Goal: Transaction & Acquisition: Purchase product/service

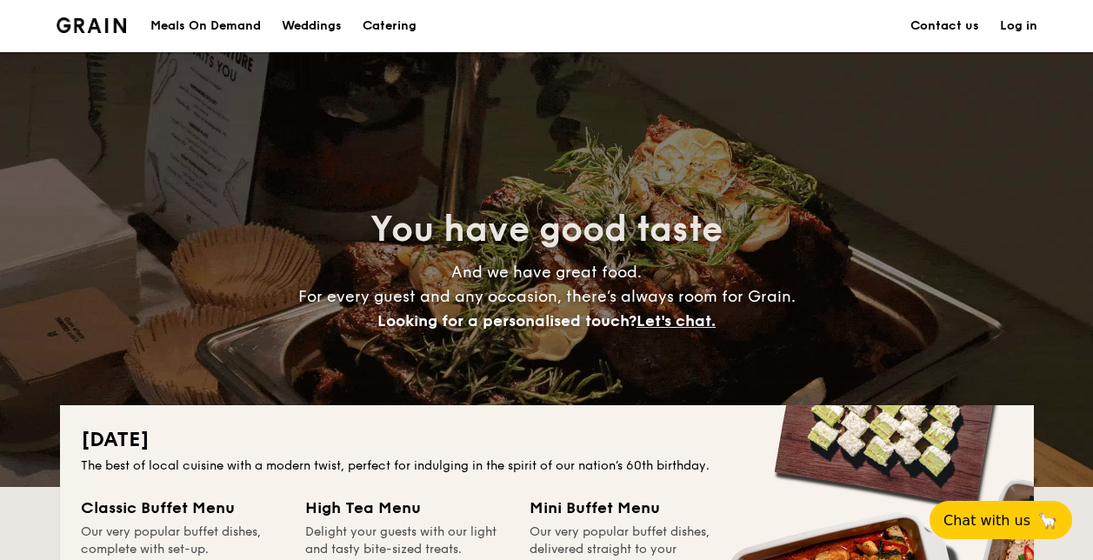
click at [91, 17] on img at bounding box center [92, 25] width 70 height 16
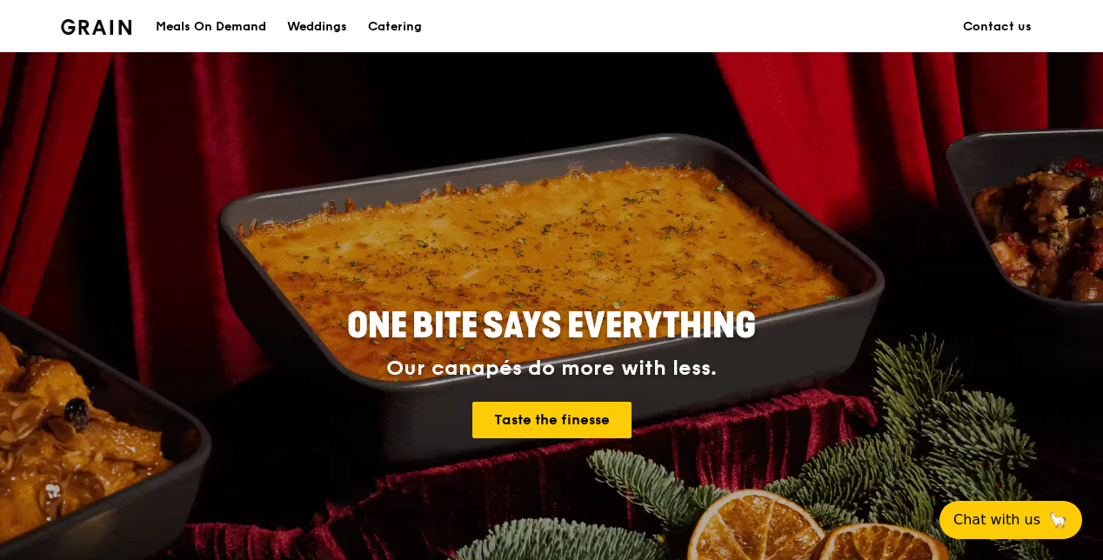
scroll to position [87, 0]
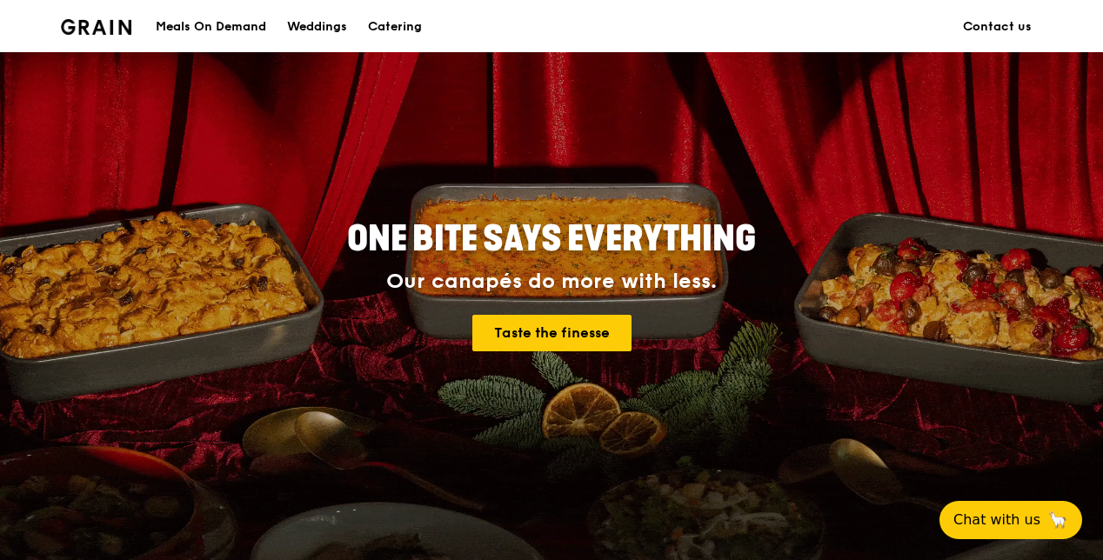
click at [244, 25] on div "Meals On Demand" at bounding box center [211, 27] width 110 height 52
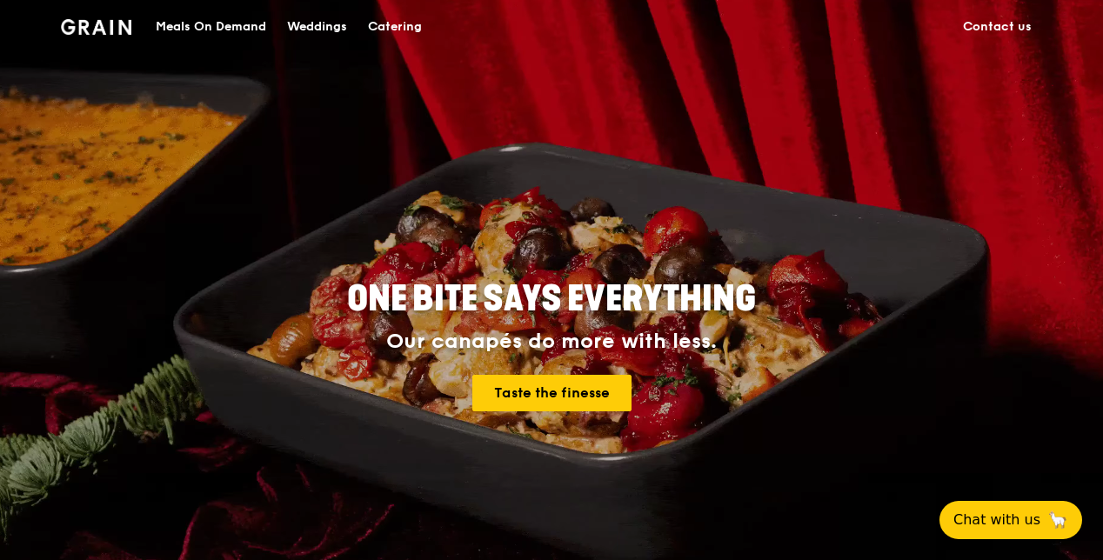
scroll to position [0, 0]
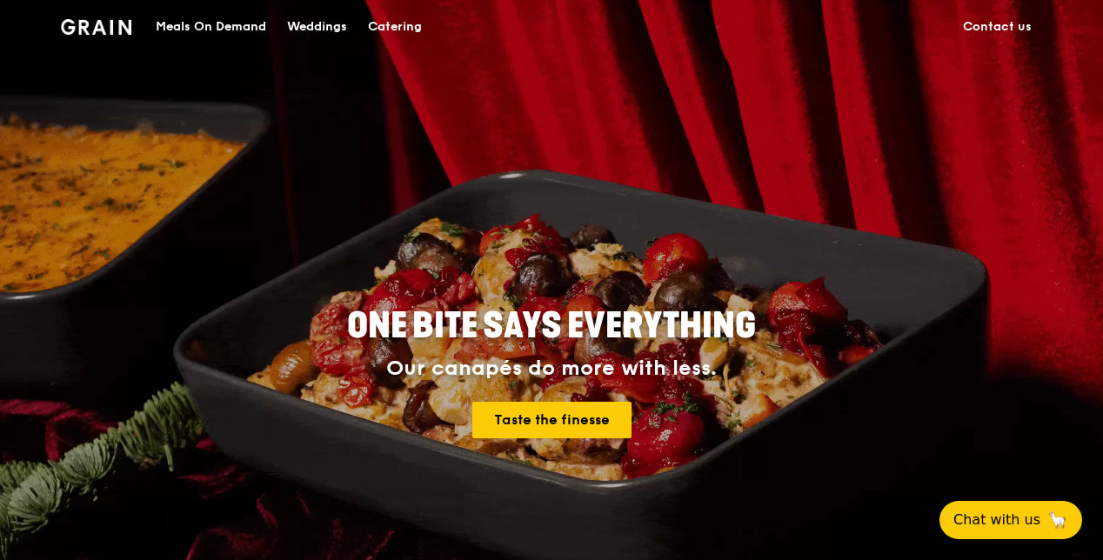
click at [195, 26] on div "Meals On Demand" at bounding box center [211, 27] width 110 height 52
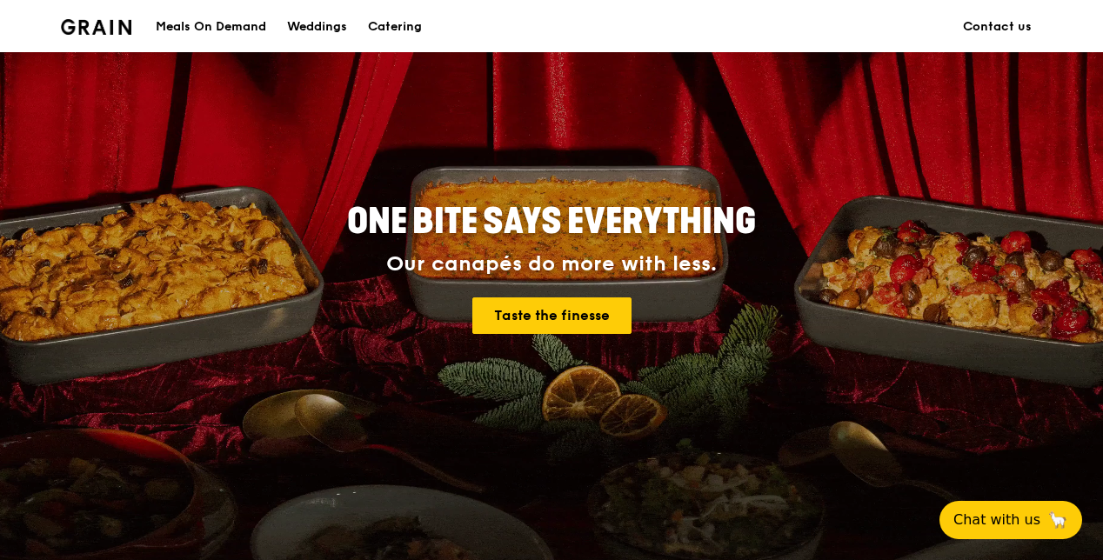
scroll to position [77, 0]
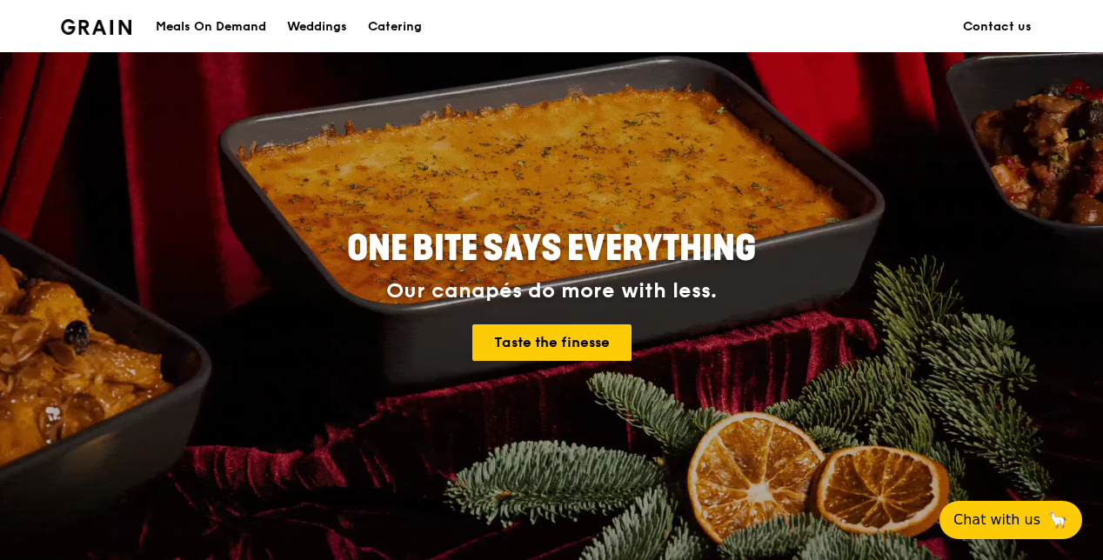
click at [216, 20] on div "Meals On Demand" at bounding box center [211, 27] width 110 height 52
click at [86, 19] on img at bounding box center [96, 27] width 70 height 16
click at [183, 17] on div "Meals On Demand" at bounding box center [211, 27] width 110 height 52
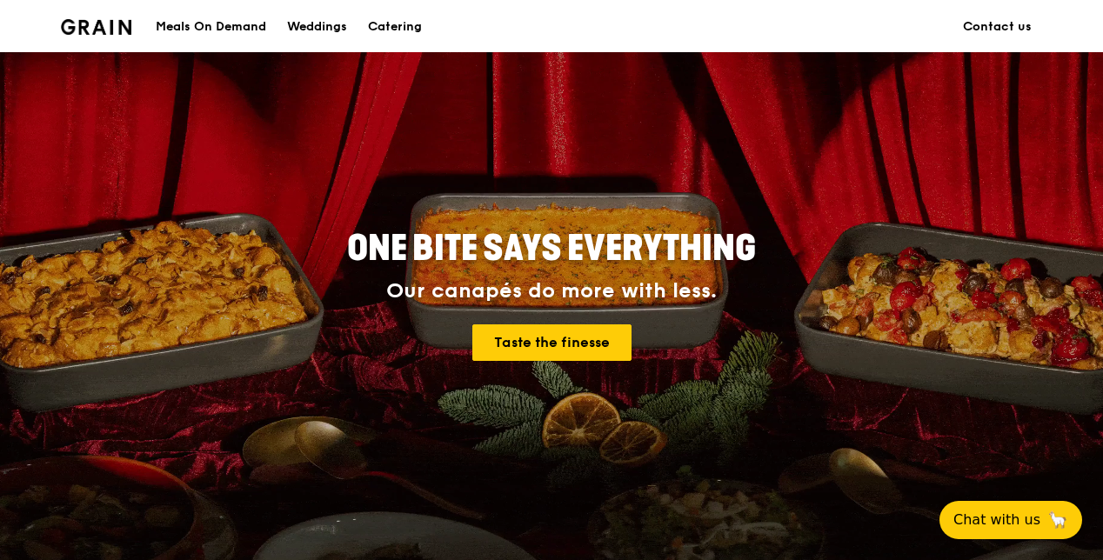
click at [183, 17] on div "Meals On Demand" at bounding box center [211, 27] width 110 height 52
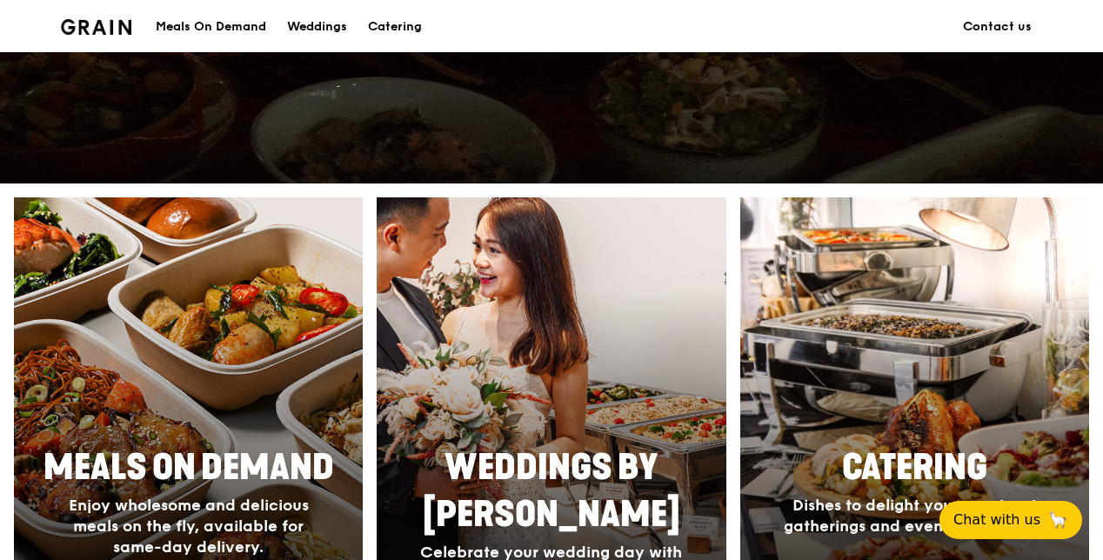
click at [217, 330] on div at bounding box center [188, 427] width 383 height 505
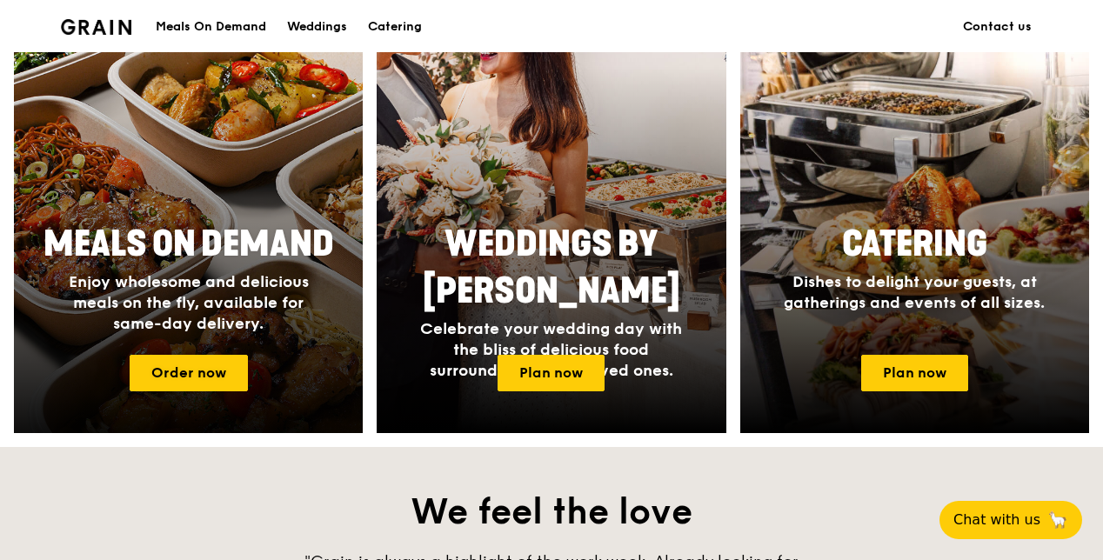
scroll to position [947, 0]
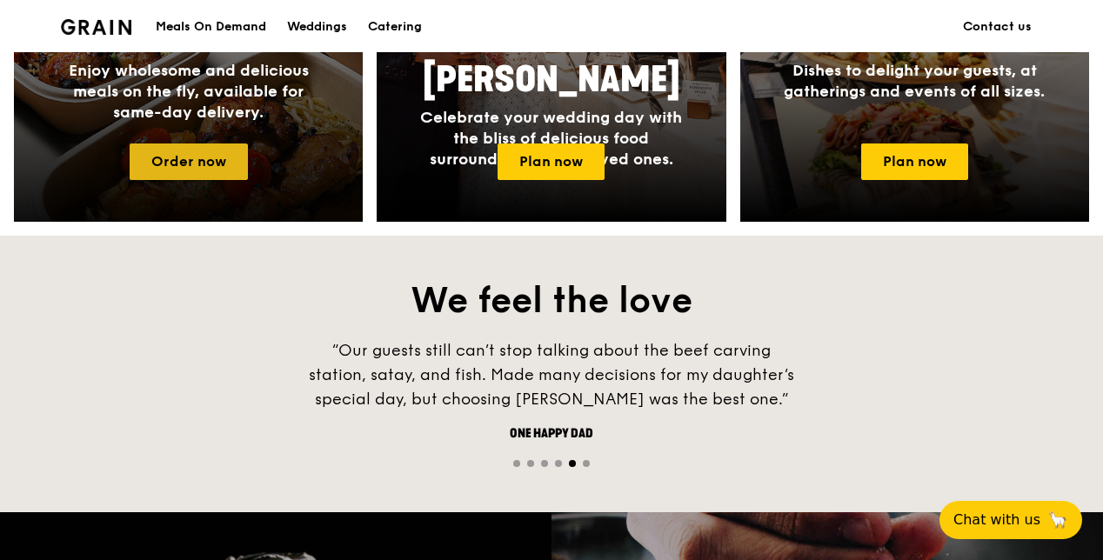
click at [191, 160] on link "Order now" at bounding box center [189, 161] width 118 height 37
click at [178, 148] on link "Order now" at bounding box center [189, 161] width 118 height 37
click at [153, 172] on link "Order now" at bounding box center [189, 161] width 118 height 37
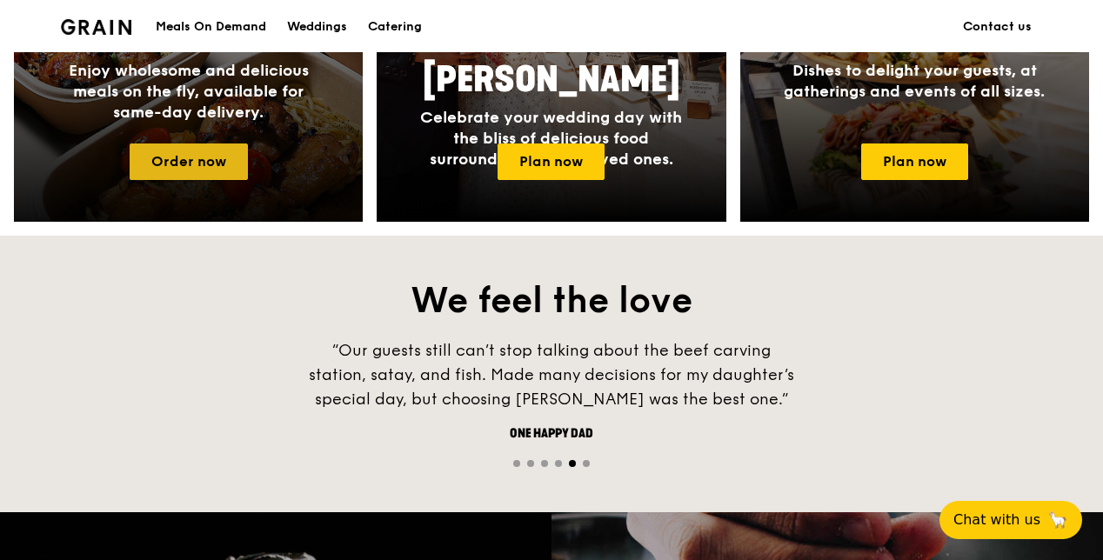
click at [153, 172] on link "Order now" at bounding box center [189, 161] width 118 height 37
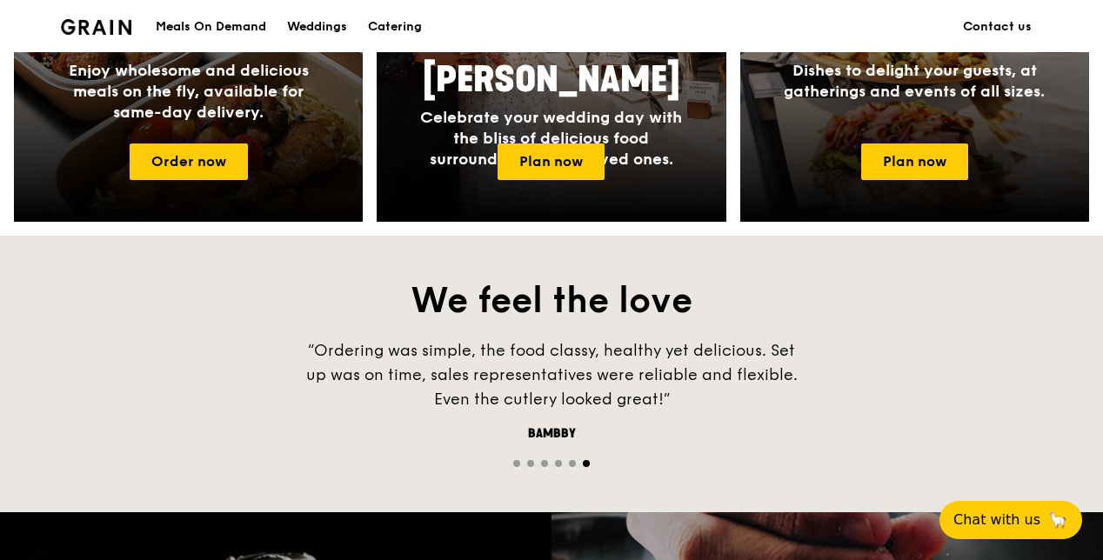
click at [177, 35] on div "Meals On Demand" at bounding box center [211, 27] width 110 height 52
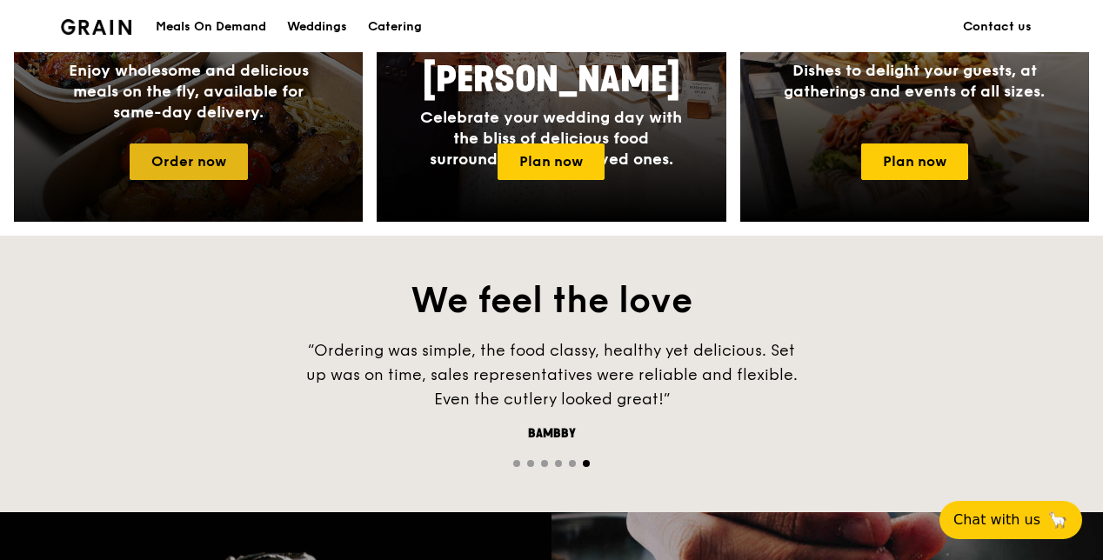
click at [203, 144] on link "Order now" at bounding box center [189, 161] width 118 height 37
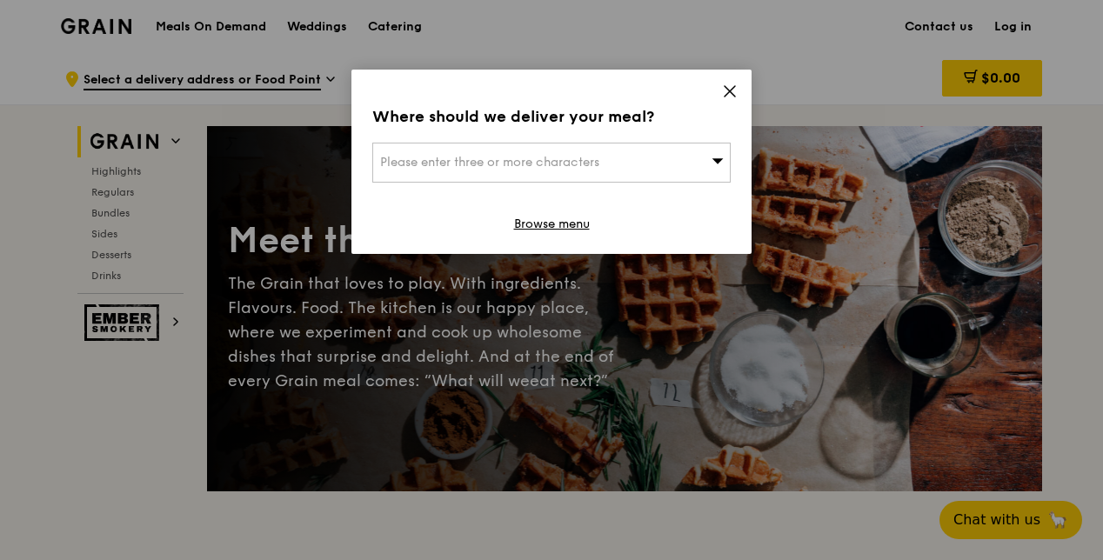
click at [729, 90] on icon at bounding box center [729, 91] width 10 height 10
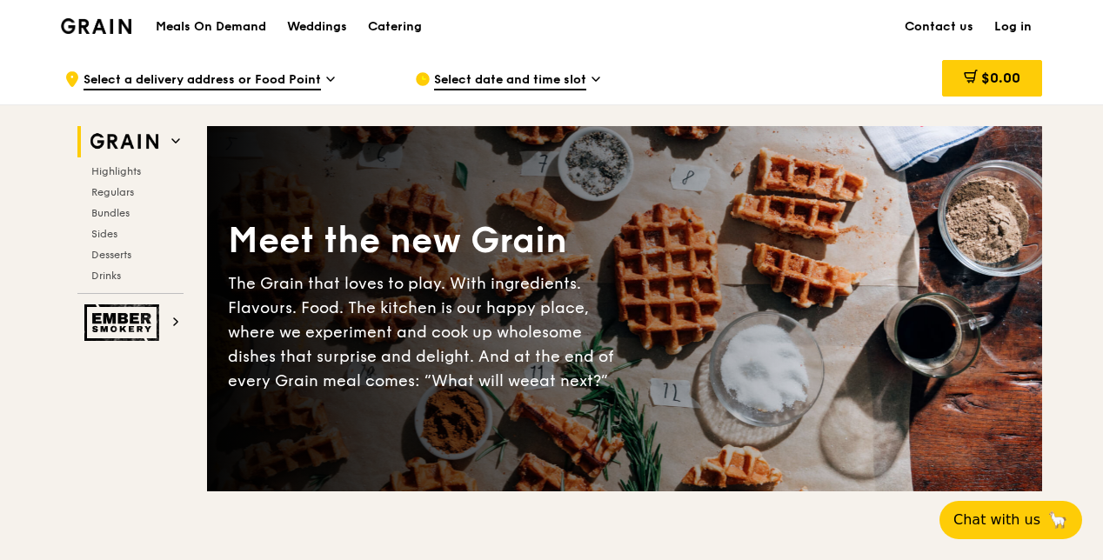
click at [1014, 23] on link "Log in" at bounding box center [1012, 27] width 58 height 52
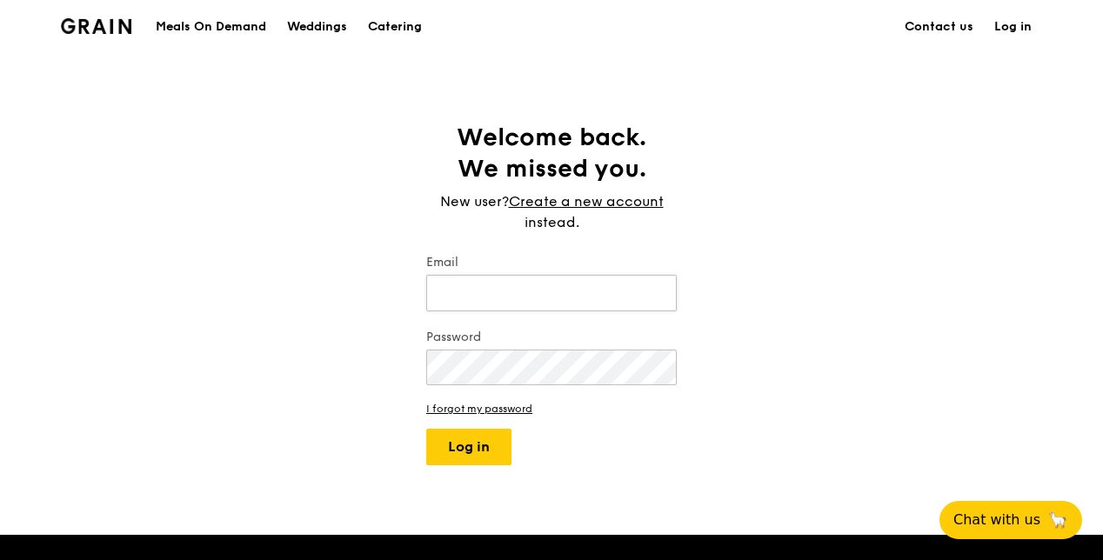
click at [548, 280] on input "Email" at bounding box center [551, 293] width 250 height 37
type input "[EMAIL_ADDRESS][DOMAIN_NAME]"
click at [426, 429] on button "Log in" at bounding box center [468, 447] width 85 height 37
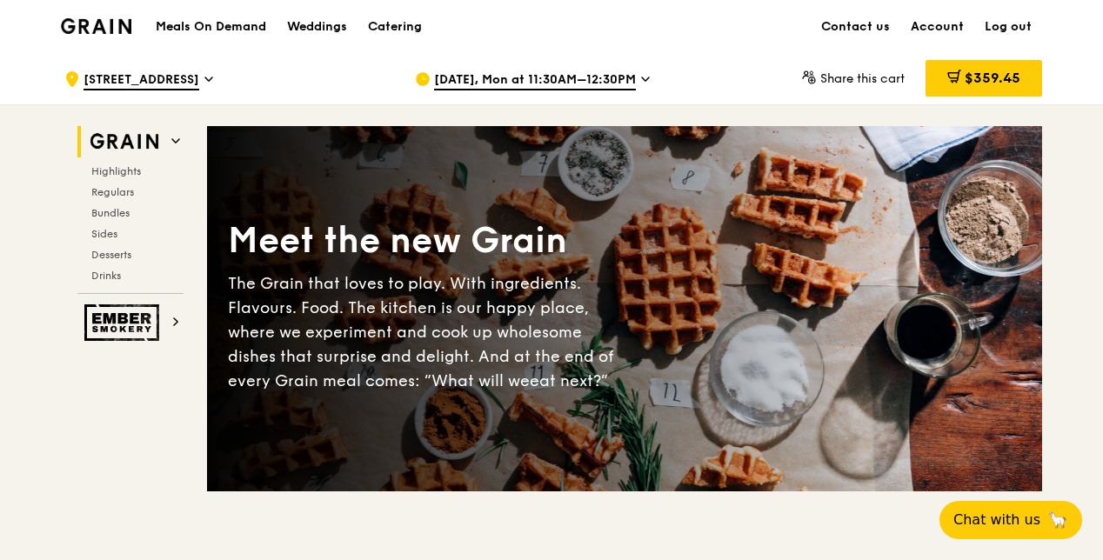
click at [511, 91] on div "[DATE], Mon at 11:30AM–12:30PM" at bounding box center [576, 79] width 323 height 52
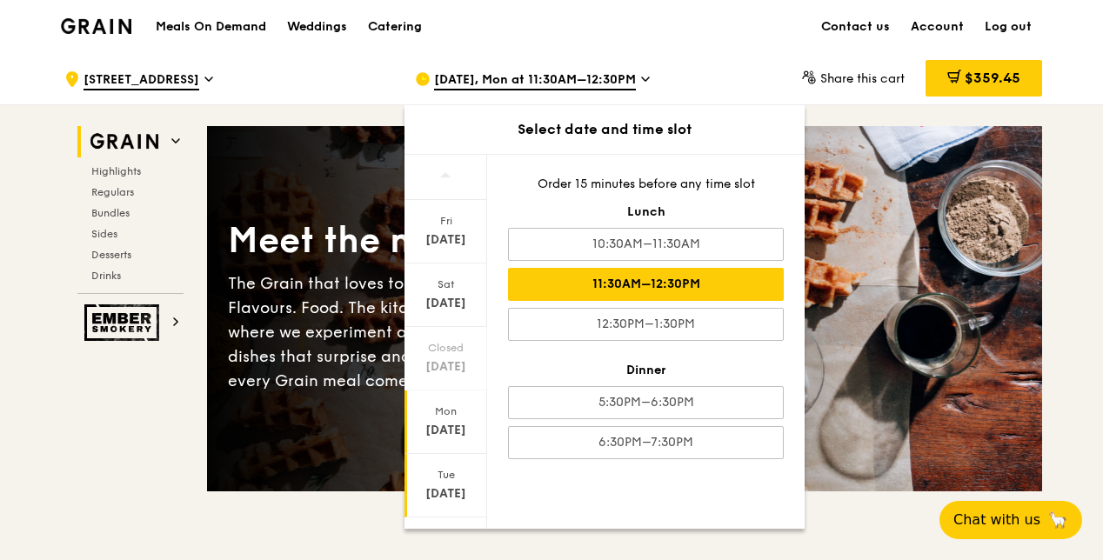
click at [441, 494] on div "[DATE]" at bounding box center [445, 493] width 77 height 17
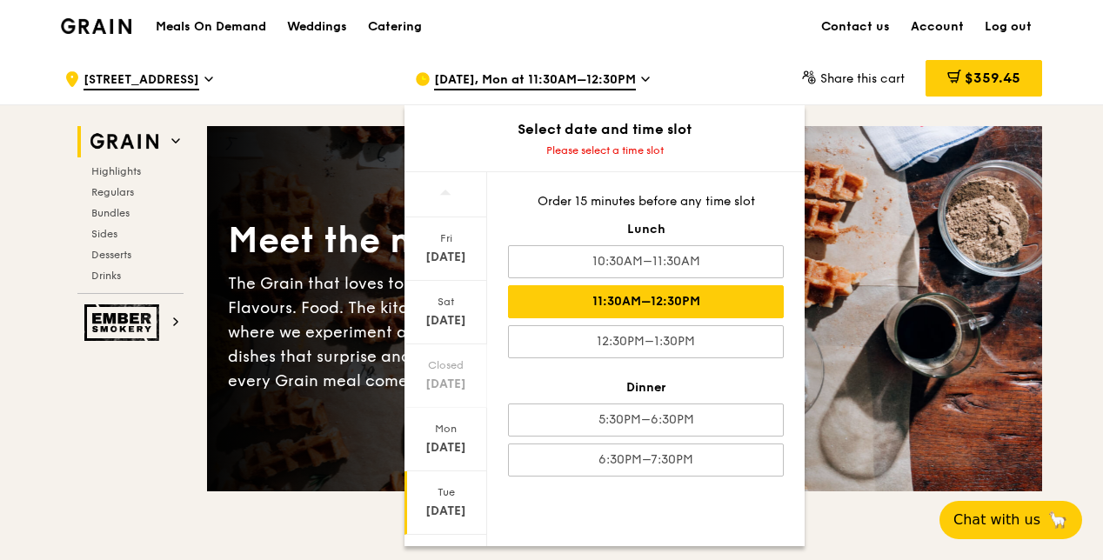
click at [604, 299] on div "11:30AM–12:30PM" at bounding box center [646, 301] width 276 height 33
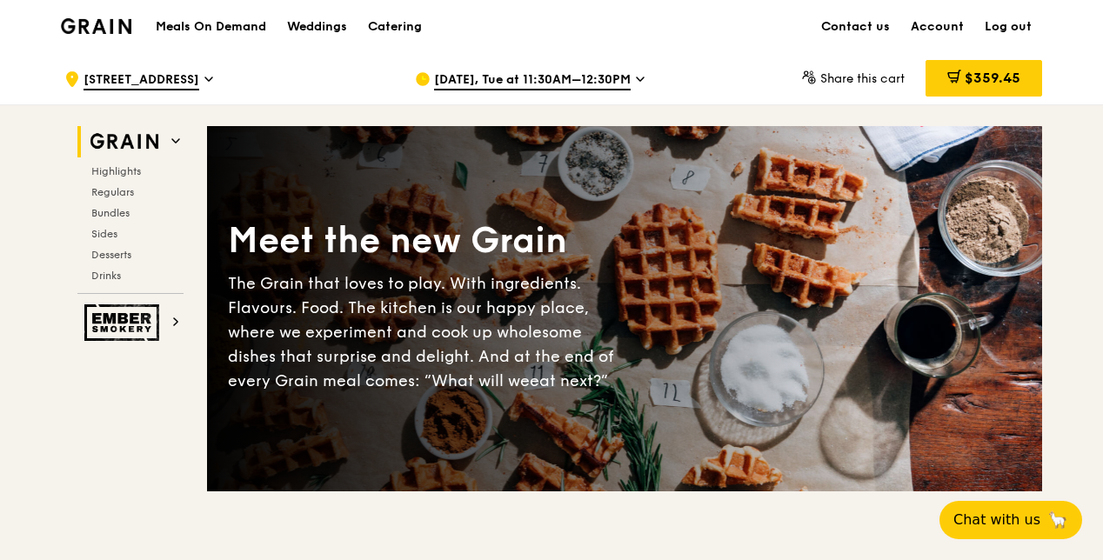
click at [970, 67] on div "$359.45" at bounding box center [983, 78] width 117 height 37
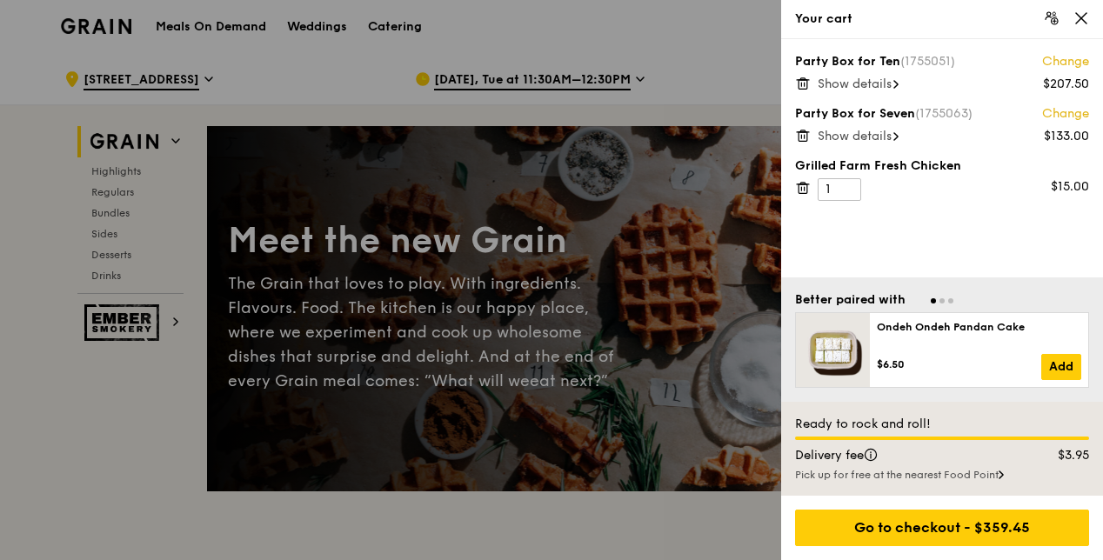
click at [863, 125] on div "Party Box for Seven (1755063) Change $133.00 Show details" at bounding box center [942, 124] width 294 height 38
click at [876, 137] on span "Show details" at bounding box center [854, 136] width 74 height 15
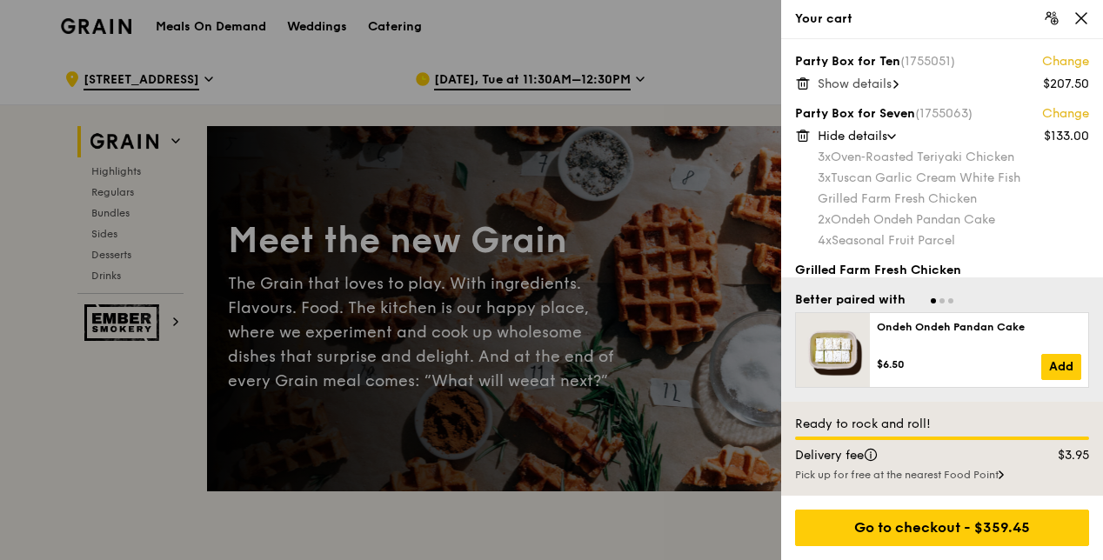
click at [887, 89] on span "Show details" at bounding box center [854, 84] width 74 height 15
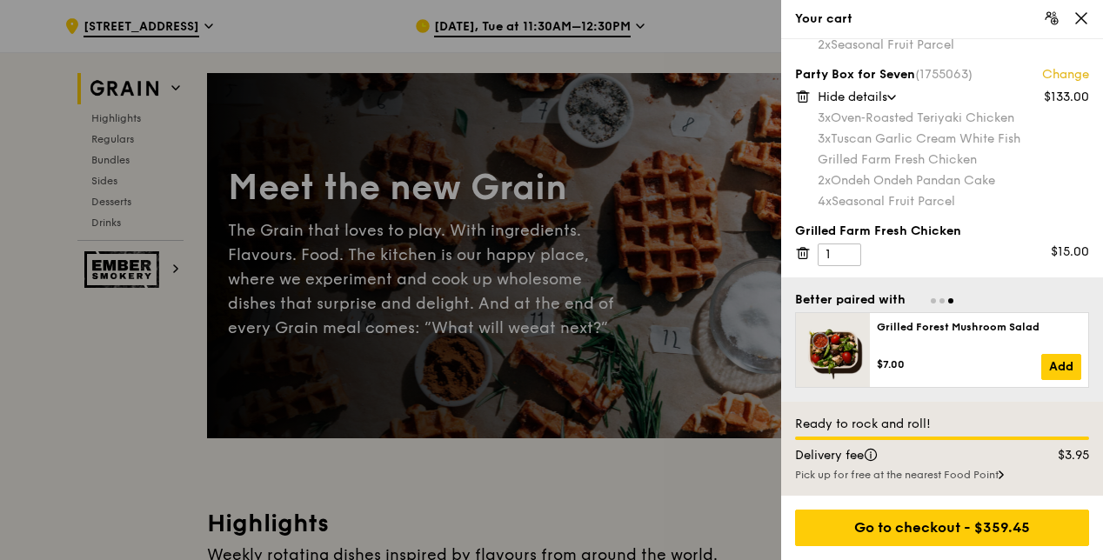
scroll to position [87, 0]
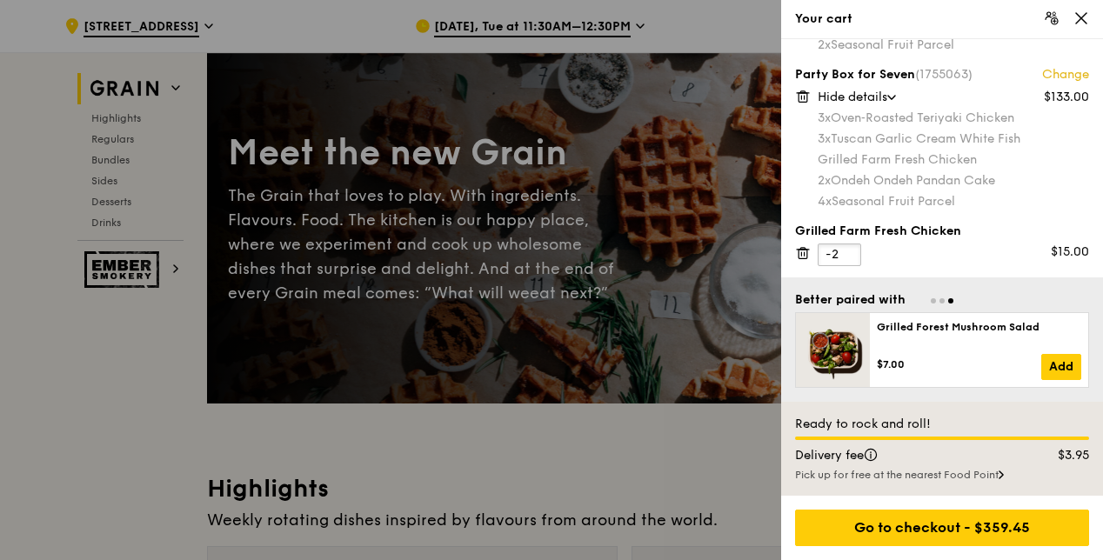
click at [849, 256] on input "-2" at bounding box center [838, 254] width 43 height 23
click at [843, 249] on input "-1" at bounding box center [838, 254] width 43 height 23
click at [843, 249] on input "0" at bounding box center [838, 254] width 43 height 23
click at [843, 249] on input "1" at bounding box center [838, 254] width 43 height 23
type input "2"
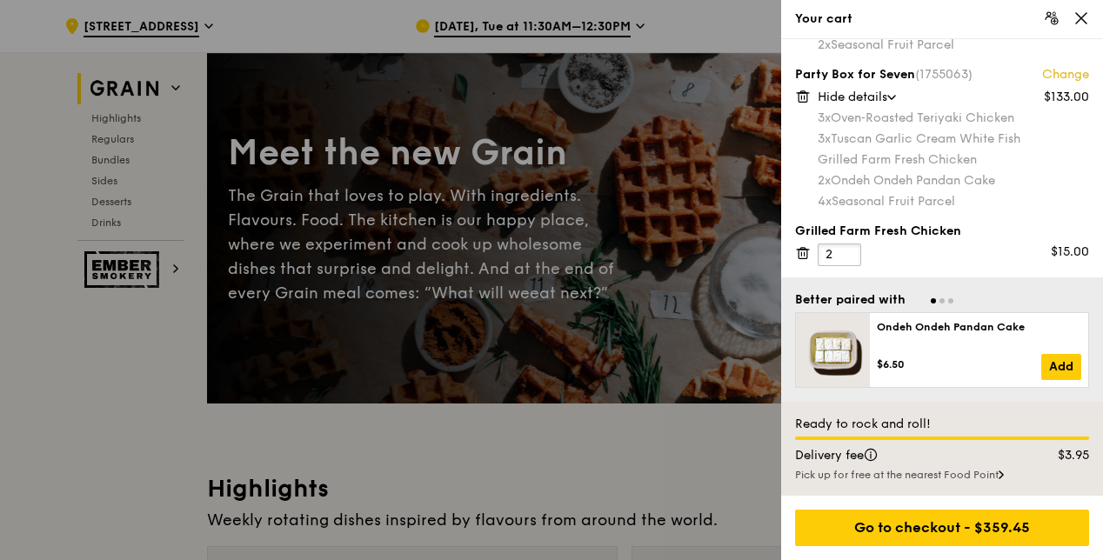
click at [843, 249] on input "2" at bounding box center [838, 254] width 43 height 23
click at [1002, 237] on div "Grilled Farm Fresh Chicken" at bounding box center [942, 231] width 294 height 17
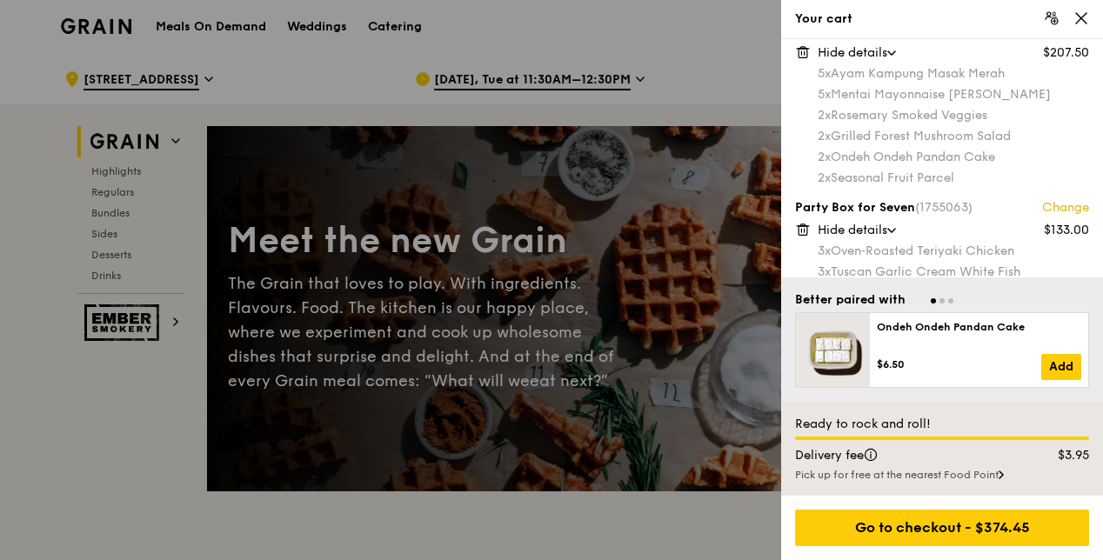
scroll to position [164, 0]
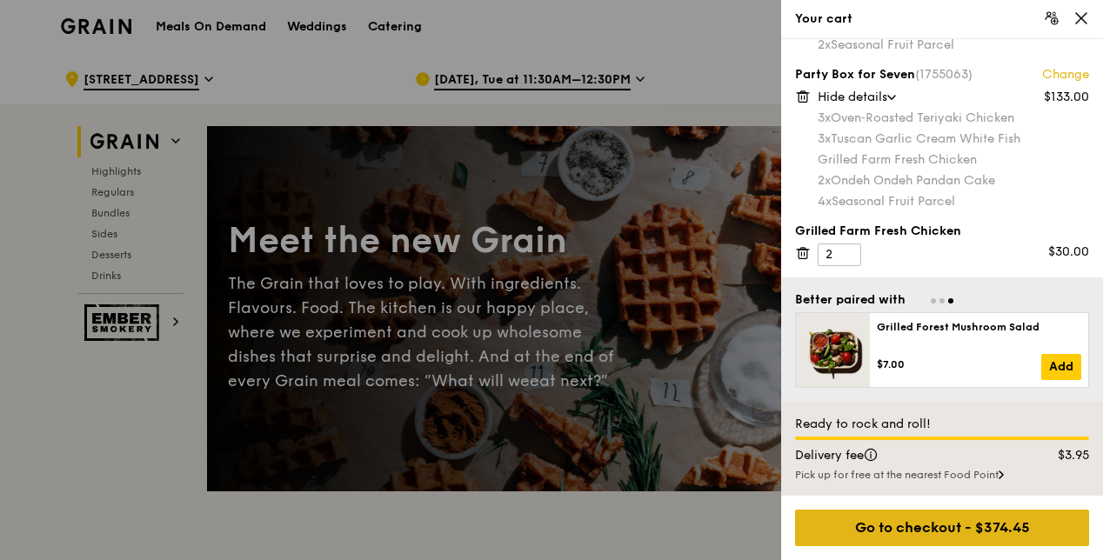
click at [1016, 511] on div "Go to checkout - $374.45" at bounding box center [942, 528] width 294 height 37
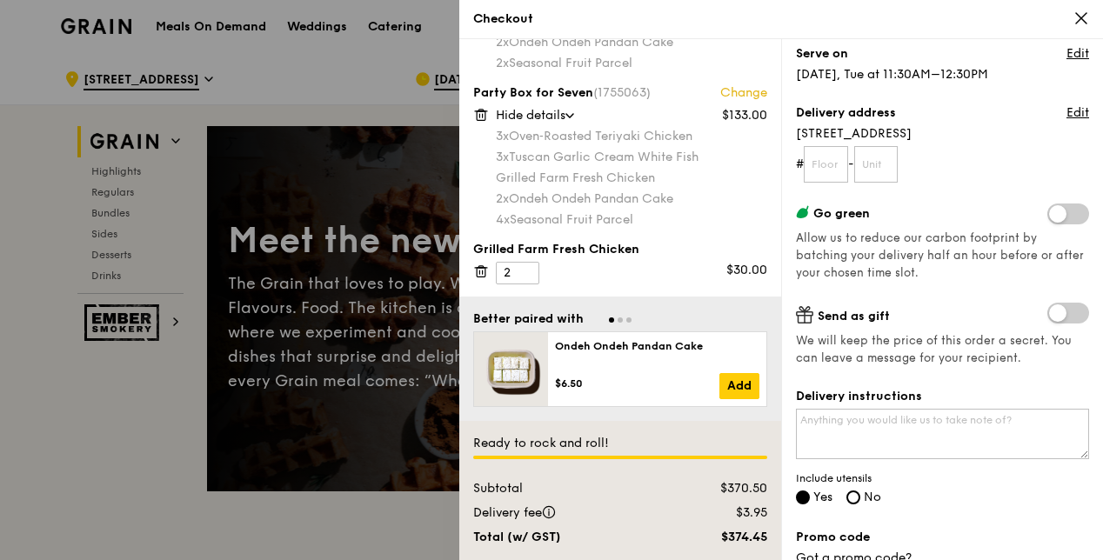
scroll to position [261, 0]
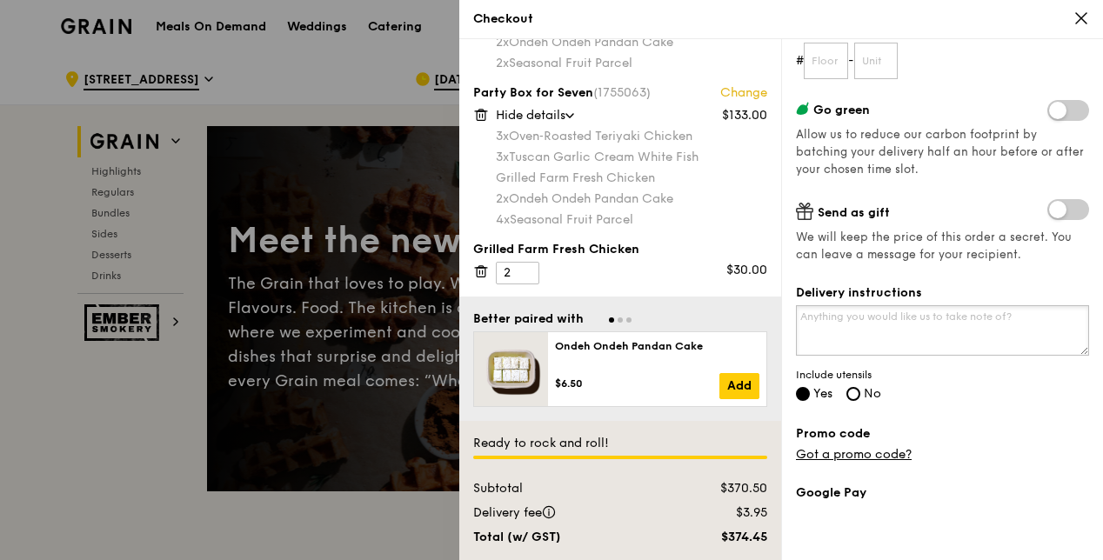
click at [985, 310] on textarea "Delivery instructions" at bounding box center [942, 330] width 293 height 50
type textarea "Please call [PHONE_NUMBER] upon arrival"
drag, startPoint x: 984, startPoint y: 310, endPoint x: 791, endPoint y: 330, distance: 194.1
click at [791, 330] on div "Grain it forward Top up $10 to send a meal to someone in need. We work with our…" at bounding box center [942, 299] width 322 height 521
click at [937, 345] on textarea "Delivery instructions" at bounding box center [942, 330] width 293 height 50
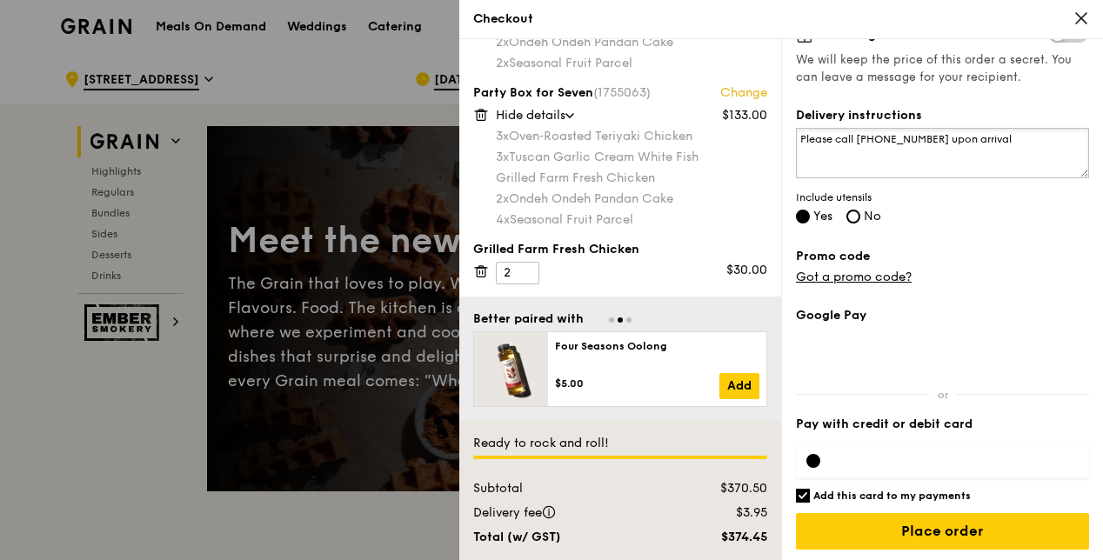
scroll to position [439, 0]
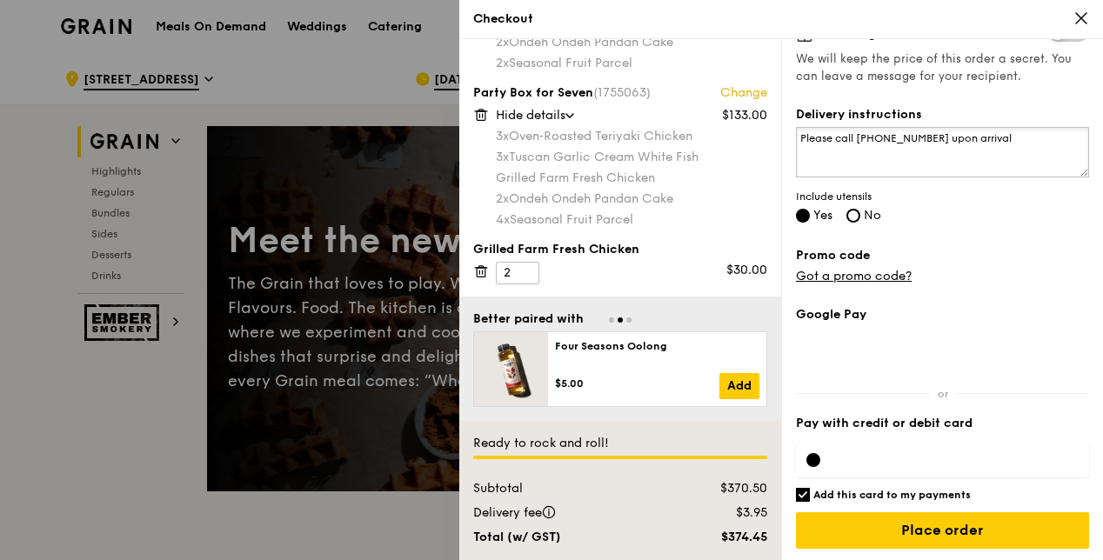
type textarea "Please call [PHONE_NUMBER] upon arrival"
click at [831, 449] on div at bounding box center [942, 460] width 293 height 35
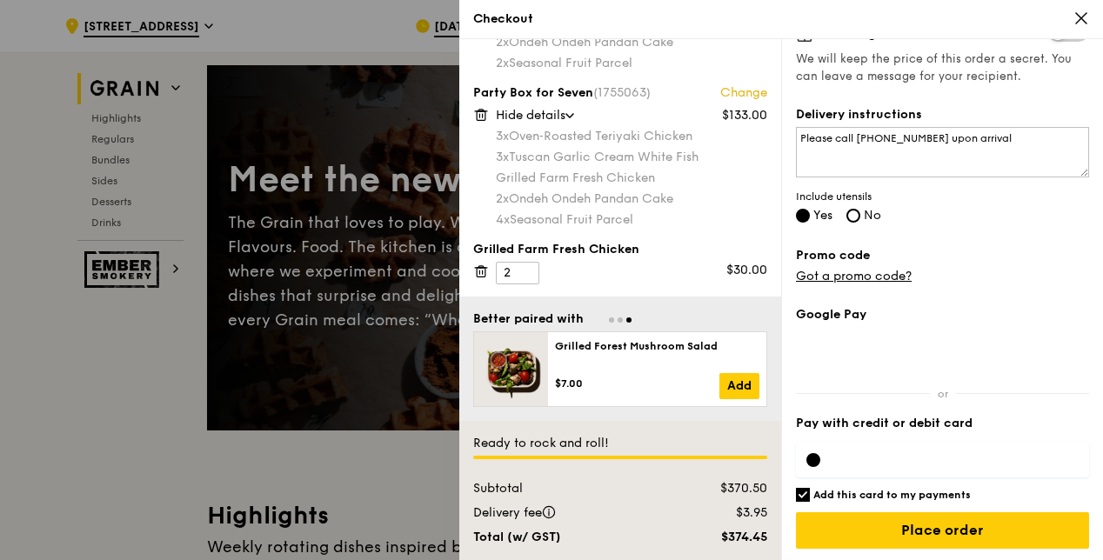
scroll to position [87, 0]
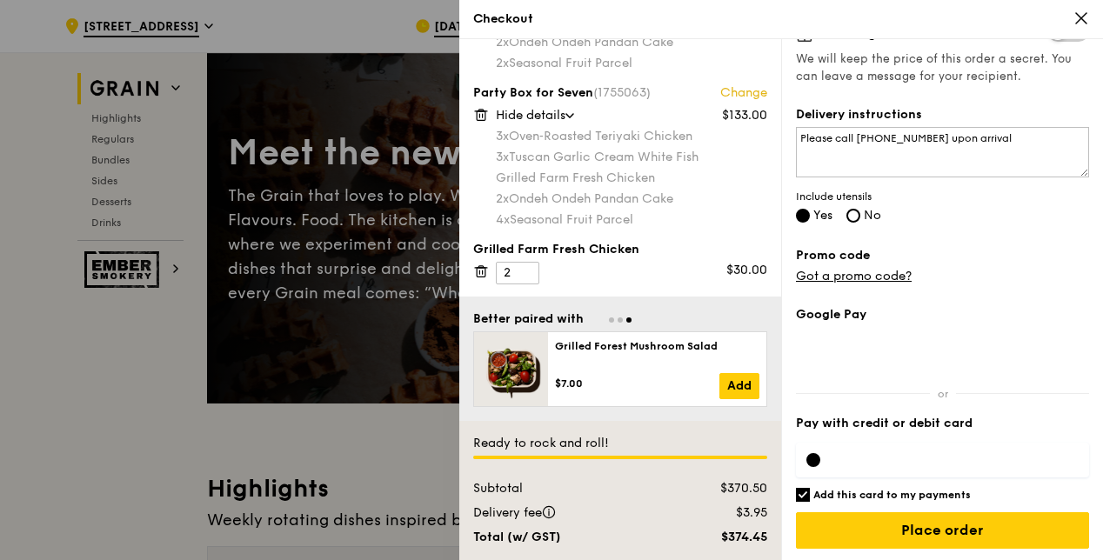
click at [803, 491] on input "Add this card to my payments" at bounding box center [803, 495] width 14 height 14
checkbox input "false"
click at [861, 450] on div at bounding box center [942, 460] width 293 height 35
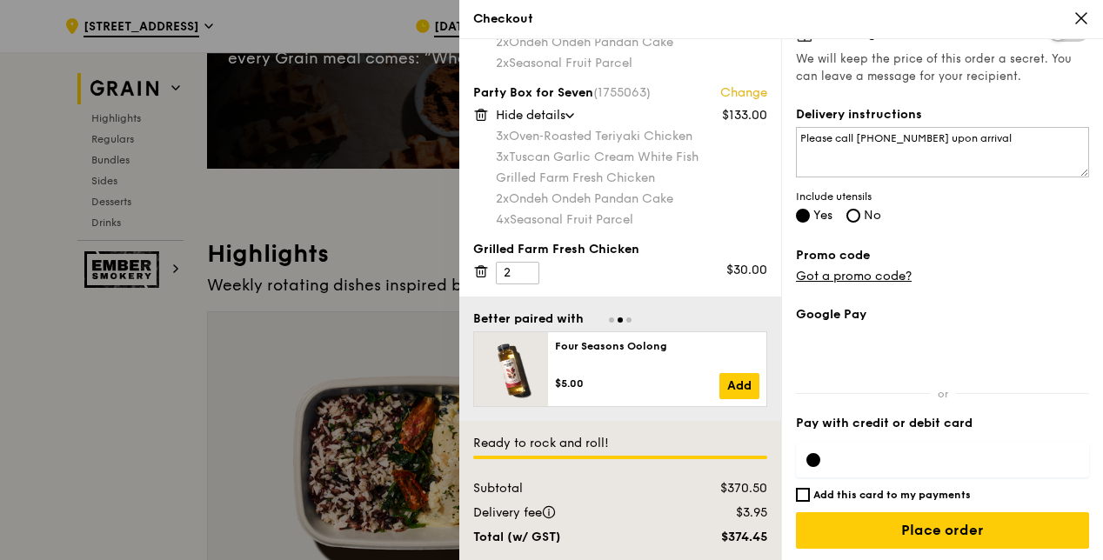
scroll to position [348, 0]
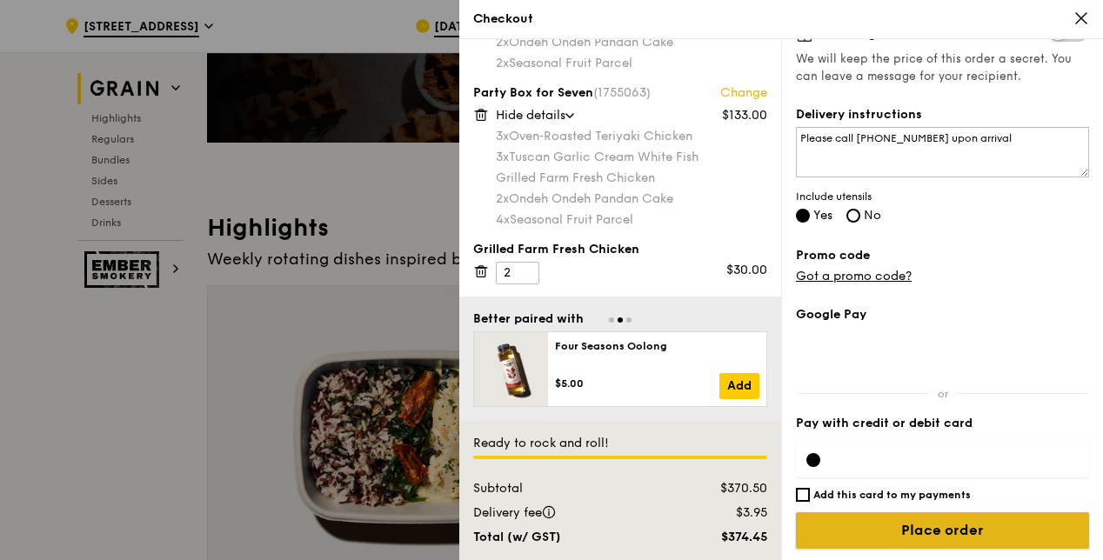
click at [967, 527] on input "Place order" at bounding box center [942, 530] width 293 height 37
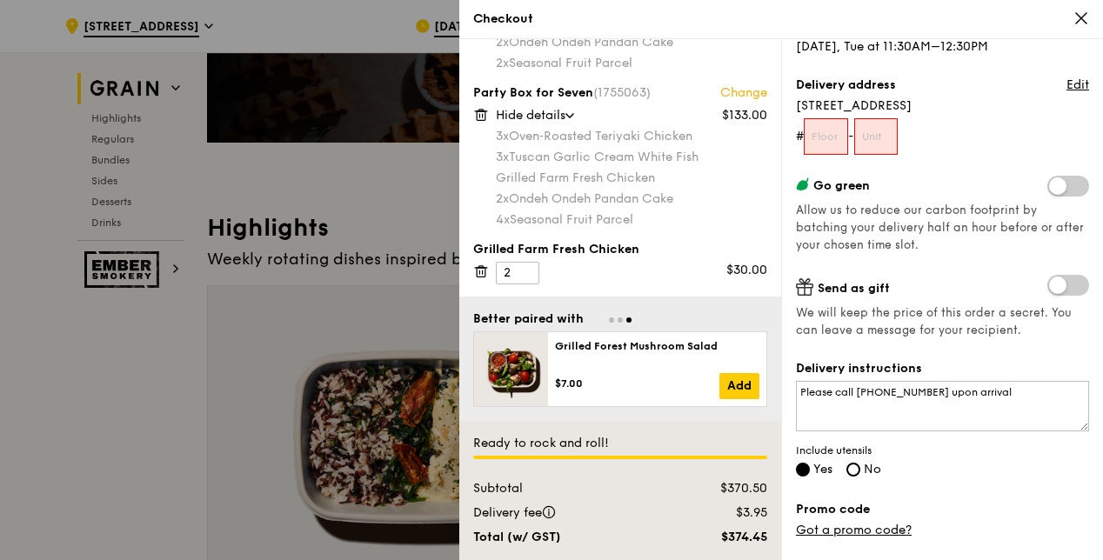
scroll to position [83, 0]
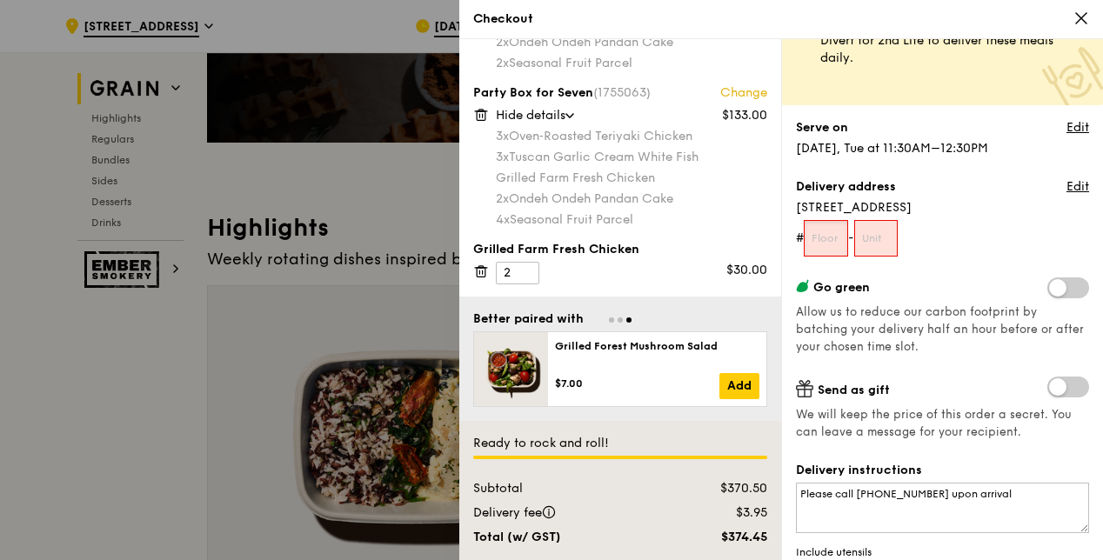
click at [828, 241] on input "text" at bounding box center [825, 238] width 44 height 37
type input "01"
click at [859, 229] on form "# 01 -" at bounding box center [942, 238] width 293 height 37
click at [861, 230] on input "text" at bounding box center [876, 238] width 44 height 37
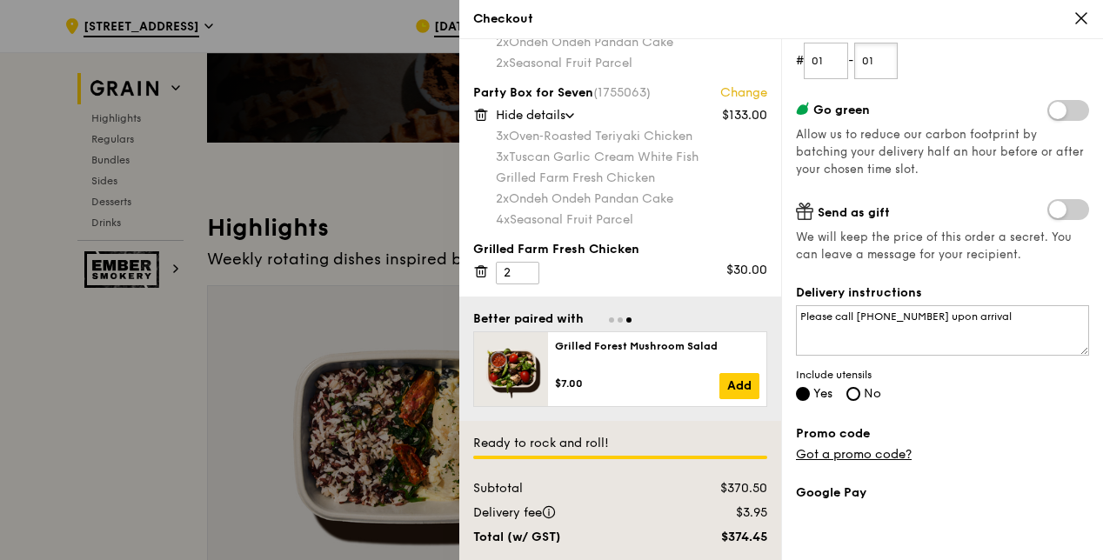
scroll to position [431, 0]
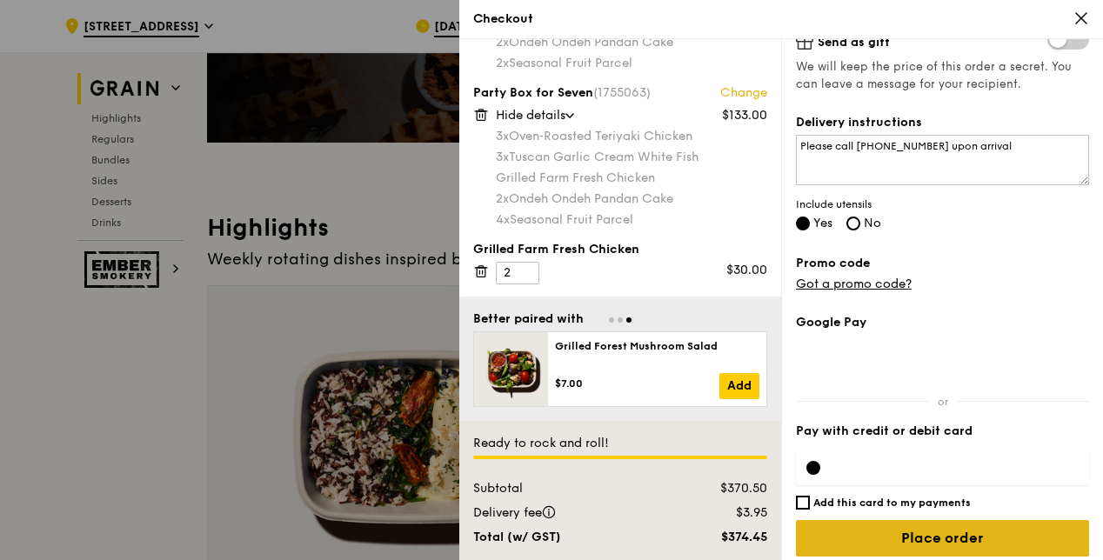
type input "01"
click at [963, 541] on input "Place order" at bounding box center [942, 538] width 293 height 37
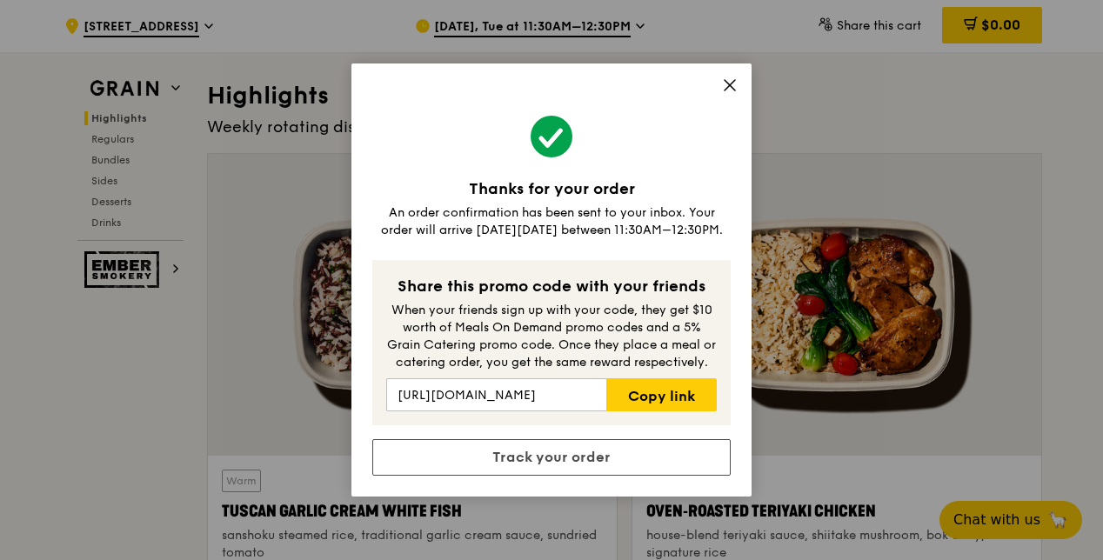
scroll to position [522, 0]
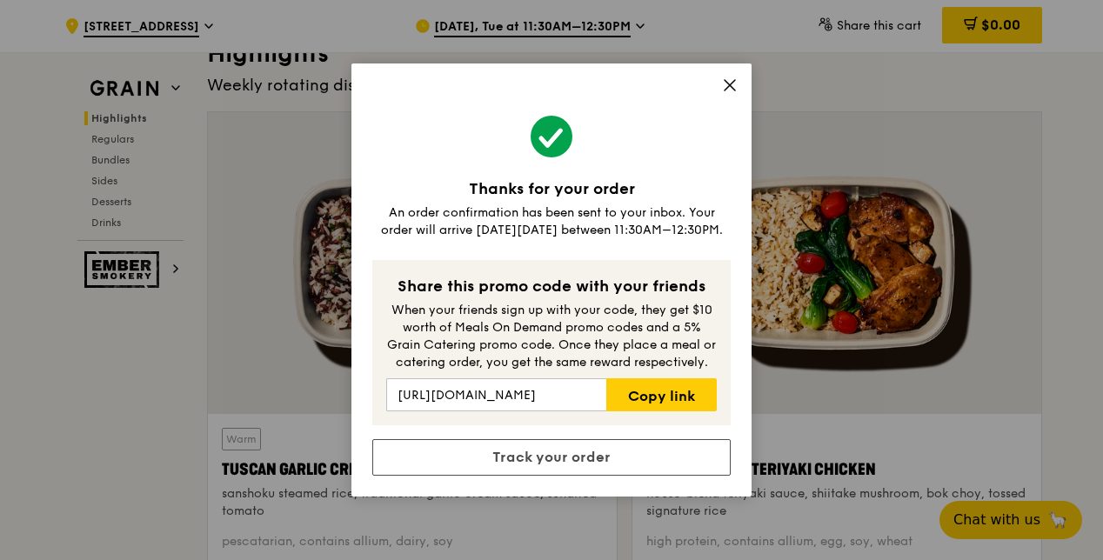
click at [727, 82] on icon at bounding box center [730, 85] width 16 height 16
